Goal: Task Accomplishment & Management: Use online tool/utility

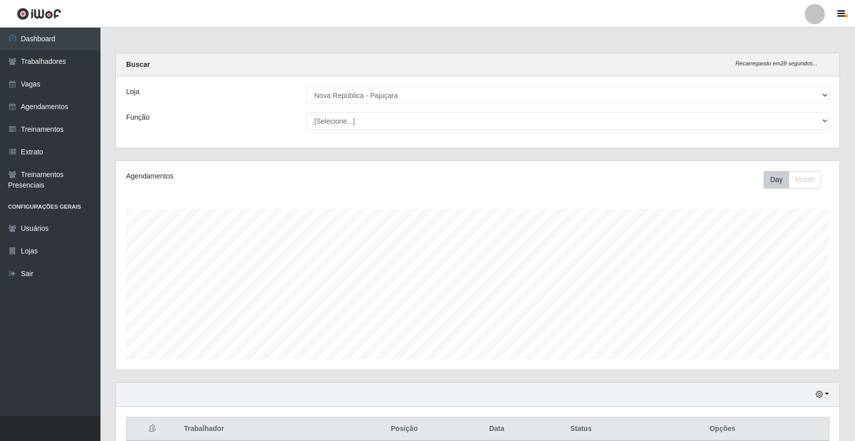
select select "65"
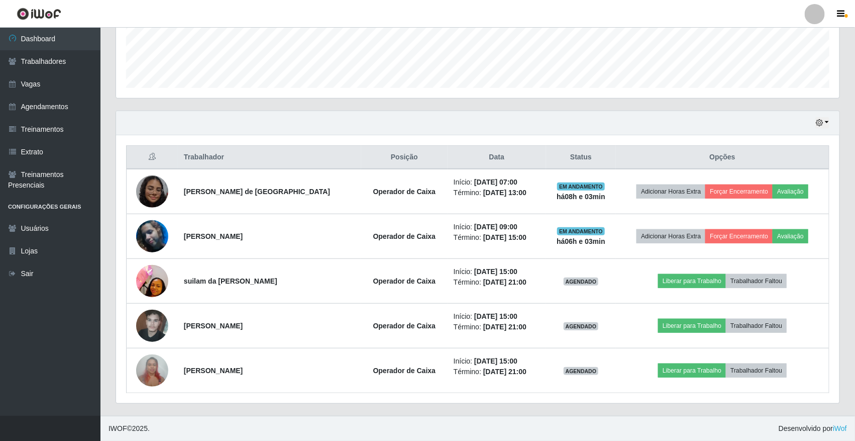
scroll to position [209, 723]
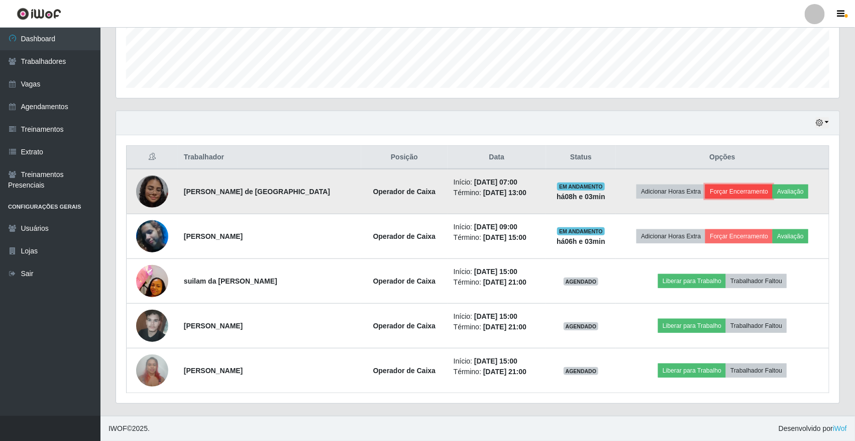
click at [734, 191] on button "Forçar Encerramento" at bounding box center [738, 191] width 67 height 14
click at [736, 189] on button "Forçar Encerramento" at bounding box center [738, 191] width 67 height 14
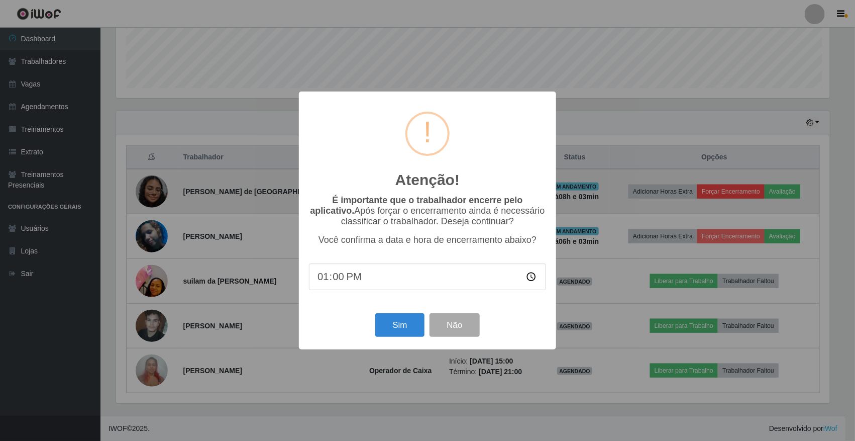
scroll to position [209, 716]
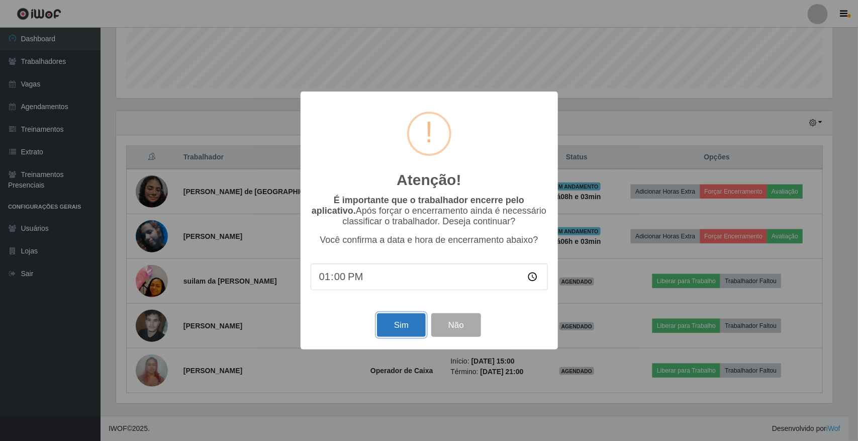
click at [405, 329] on button "Sim" at bounding box center [401, 325] width 49 height 24
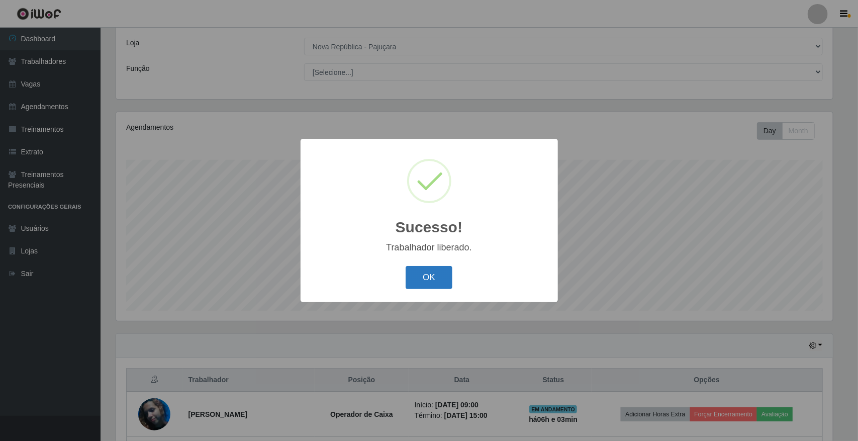
click at [424, 271] on button "OK" at bounding box center [428, 278] width 47 height 24
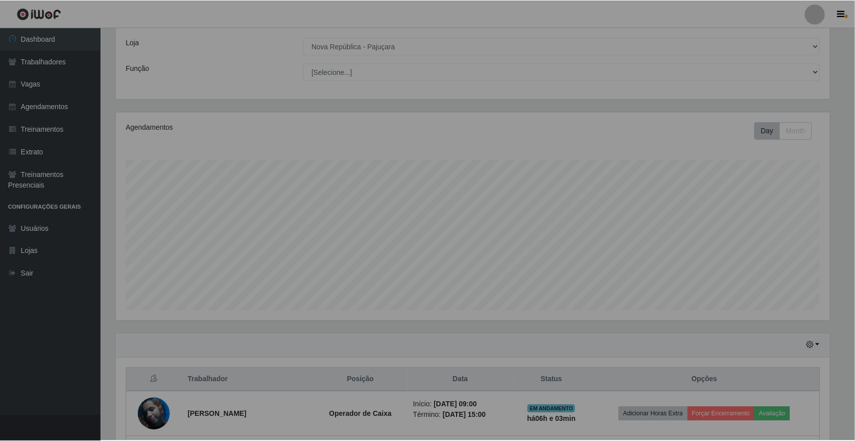
scroll to position [209, 723]
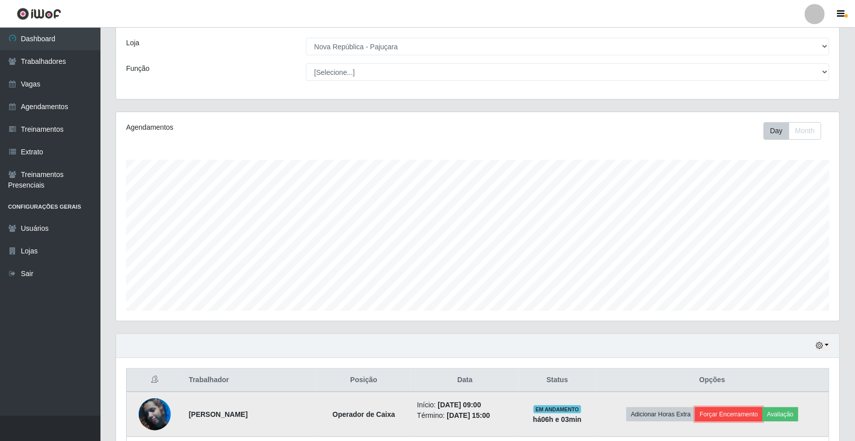
click at [755, 418] on button "Forçar Encerramento" at bounding box center [728, 414] width 67 height 14
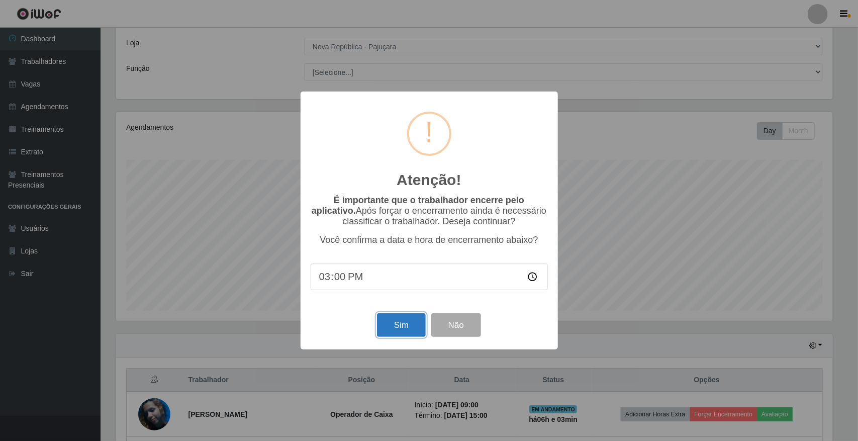
click at [402, 322] on button "Sim" at bounding box center [401, 325] width 49 height 24
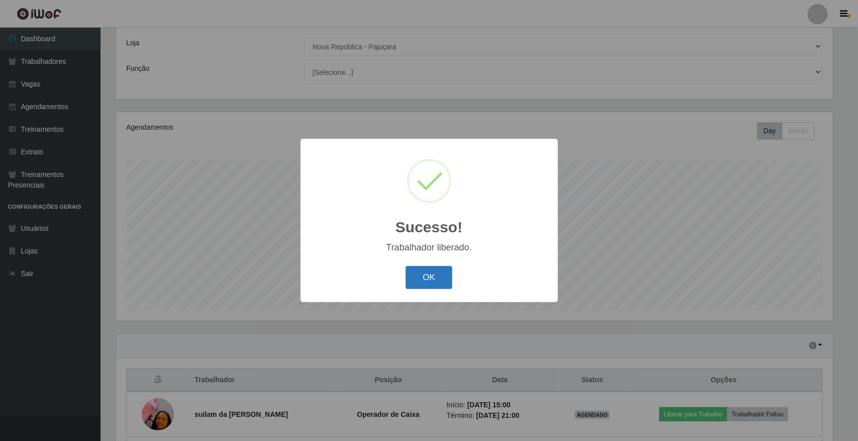
click at [436, 277] on button "OK" at bounding box center [428, 278] width 47 height 24
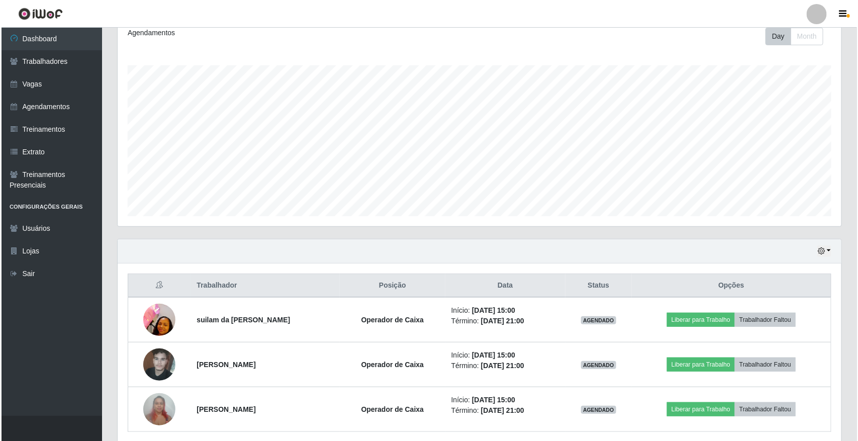
scroll to position [183, 0]
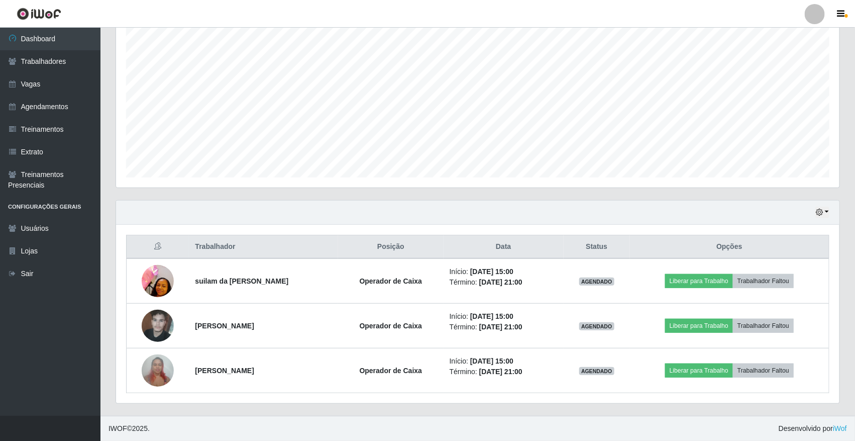
click at [844, 408] on div "Hoje 1 dia 3 dias 1 Semana Não encerrados Trabalhador Posição Data Status Opçõe…" at bounding box center [477, 308] width 739 height 216
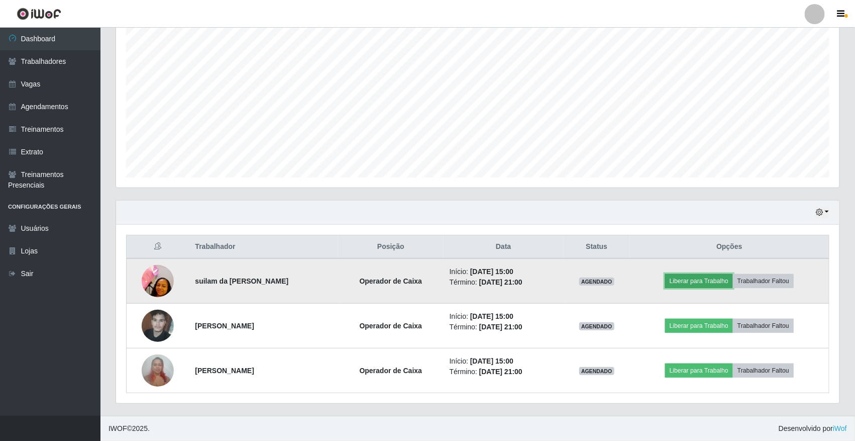
click at [720, 280] on button "Liberar para Trabalho" at bounding box center [699, 281] width 68 height 14
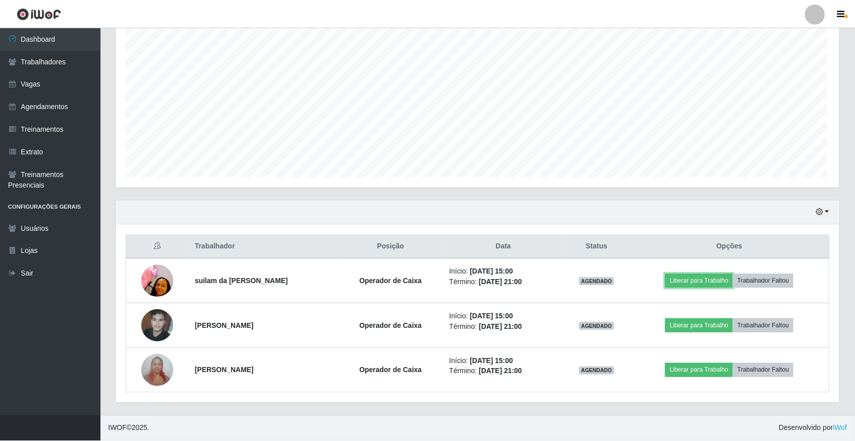
scroll to position [209, 723]
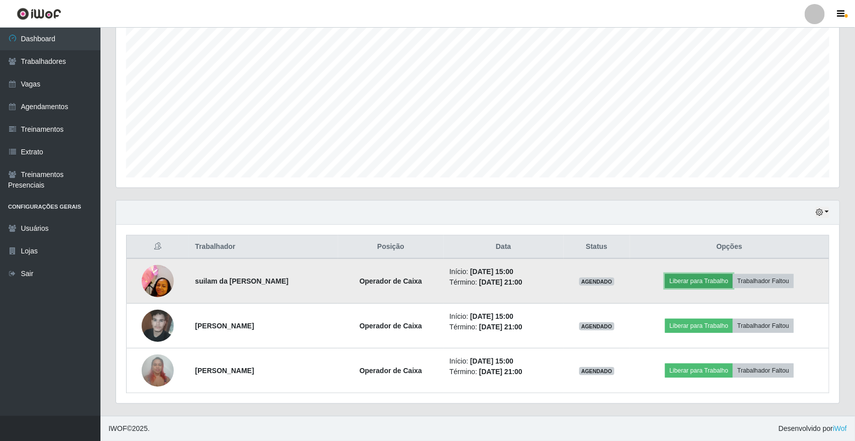
click at [719, 282] on button "Liberar para Trabalho" at bounding box center [699, 281] width 68 height 14
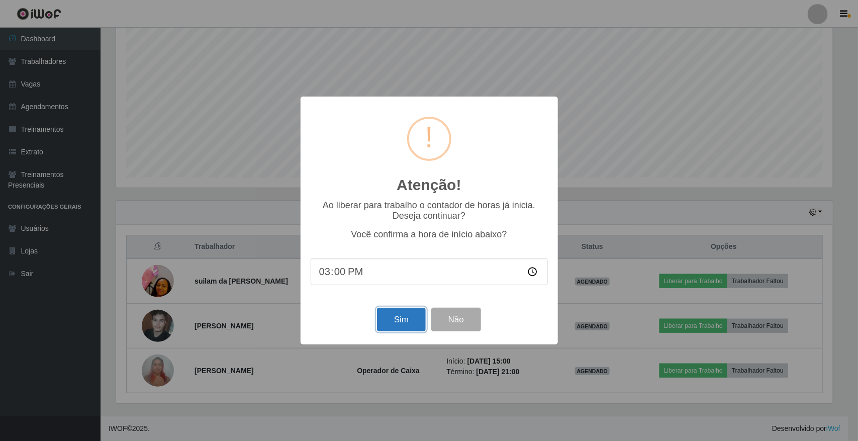
click at [414, 319] on button "Sim" at bounding box center [401, 319] width 49 height 24
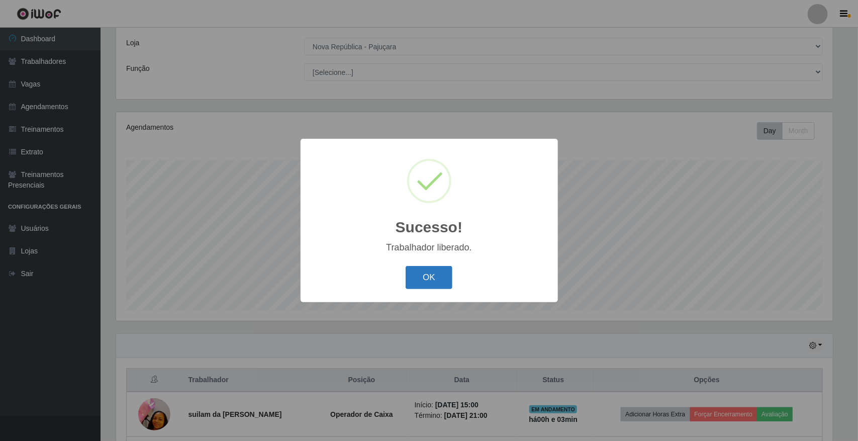
click at [436, 278] on button "OK" at bounding box center [428, 278] width 47 height 24
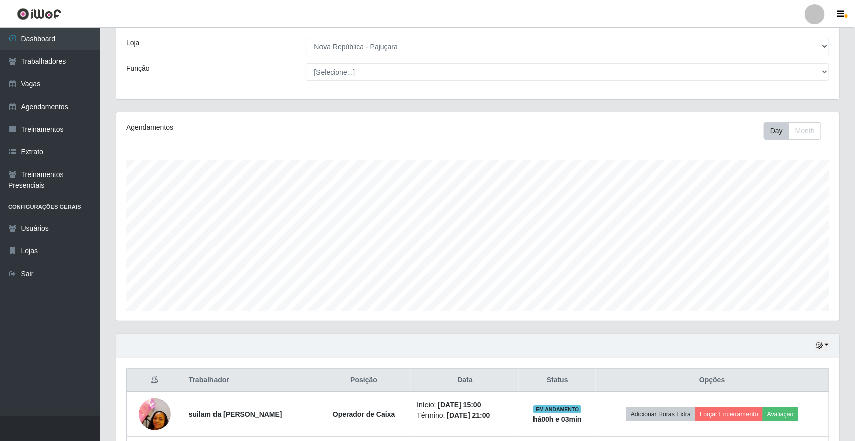
drag, startPoint x: 854, startPoint y: 316, endPoint x: 849, endPoint y: 365, distance: 48.4
click at [849, 365] on div "Carregando... Buscar Recarregando em 21 segundos... Loja [Selecione...] [GEOGRA…" at bounding box center [477, 276] width 755 height 545
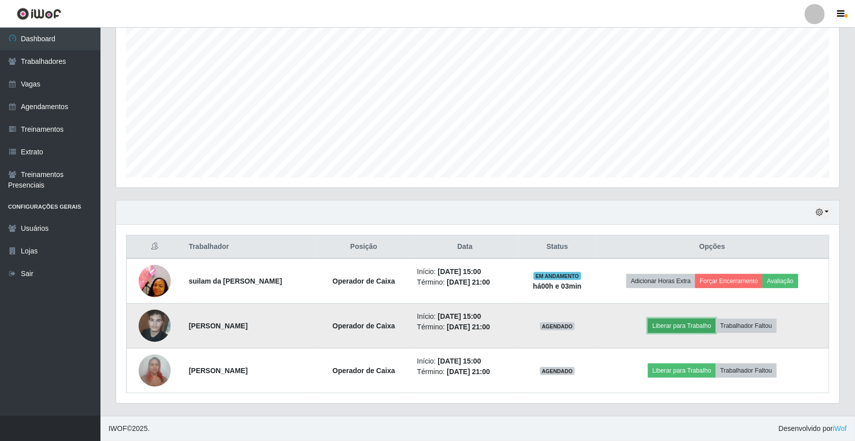
click at [693, 325] on button "Liberar para Trabalho" at bounding box center [682, 325] width 68 height 14
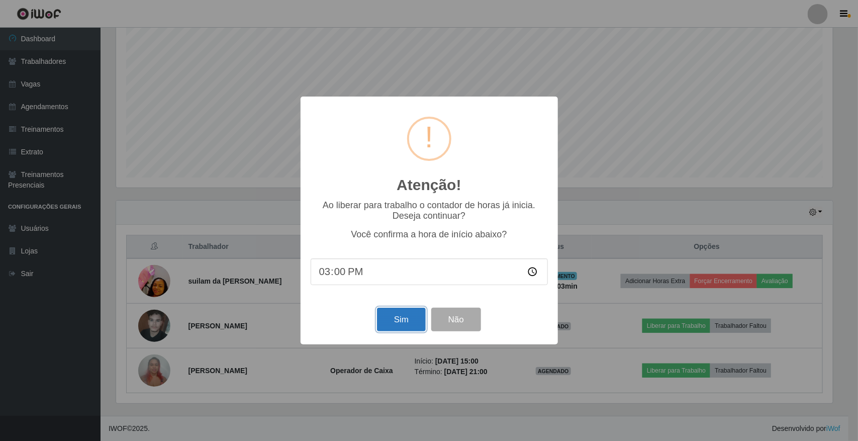
click at [400, 317] on button "Sim" at bounding box center [401, 319] width 49 height 24
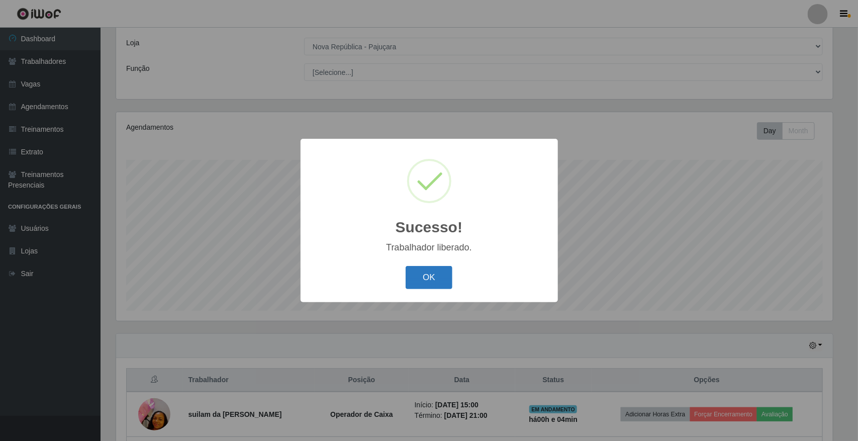
click at [411, 282] on button "OK" at bounding box center [428, 278] width 47 height 24
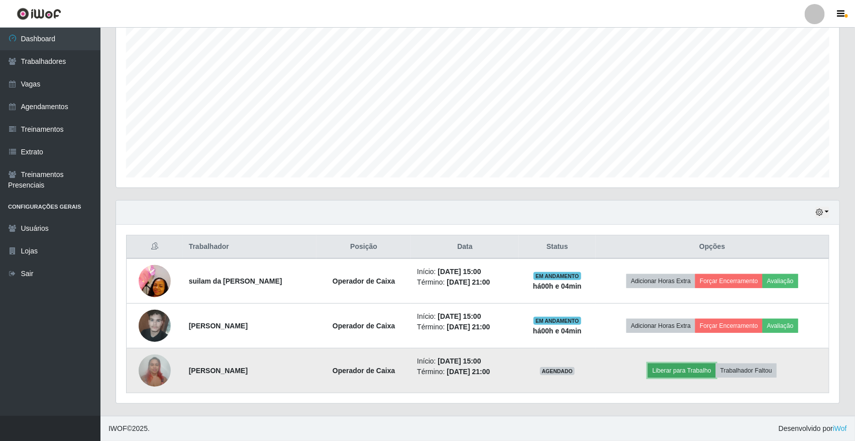
click at [688, 373] on button "Liberar para Trabalho" at bounding box center [682, 370] width 68 height 14
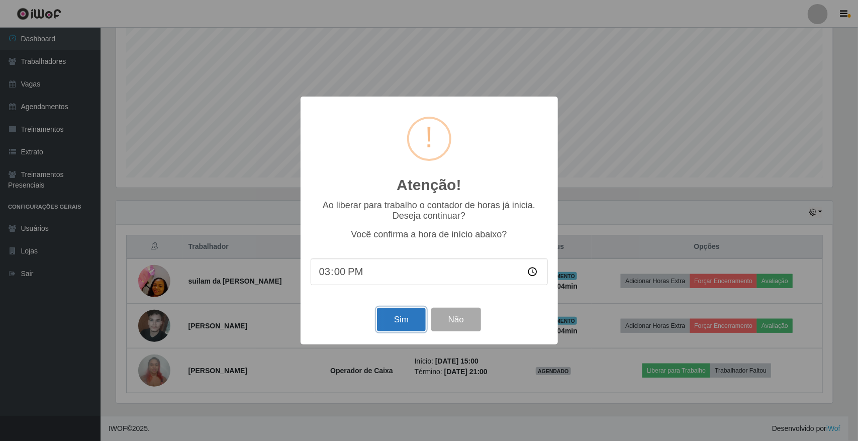
click at [408, 324] on button "Sim" at bounding box center [401, 319] width 49 height 24
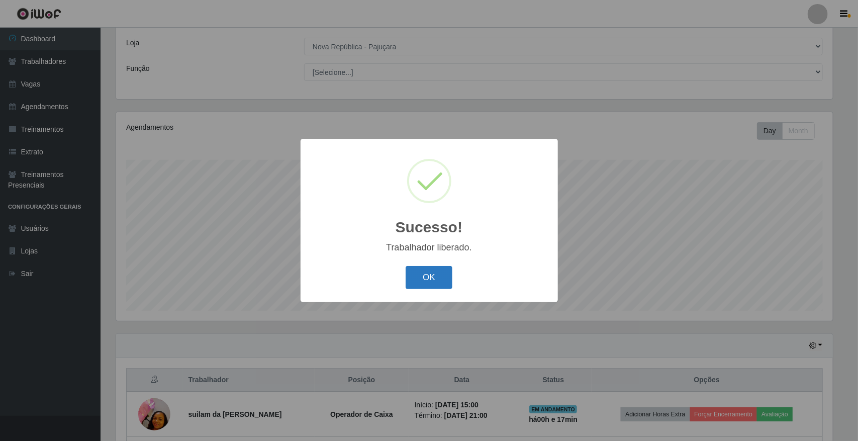
click at [442, 272] on button "OK" at bounding box center [428, 278] width 47 height 24
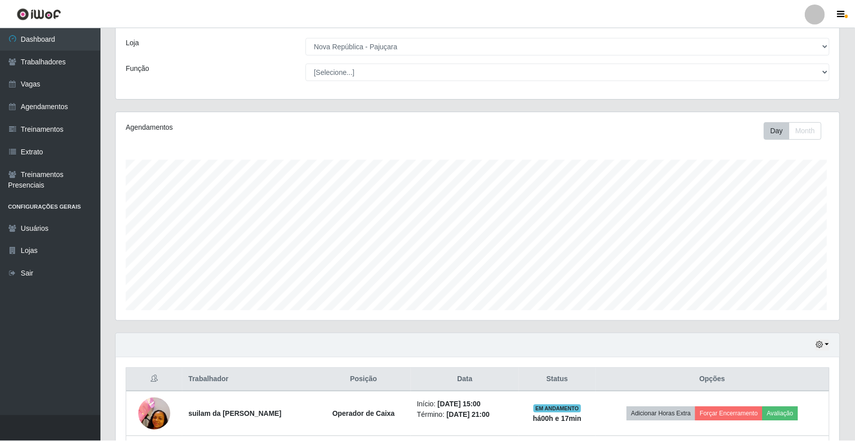
scroll to position [209, 723]
